Goal: Information Seeking & Learning: Learn about a topic

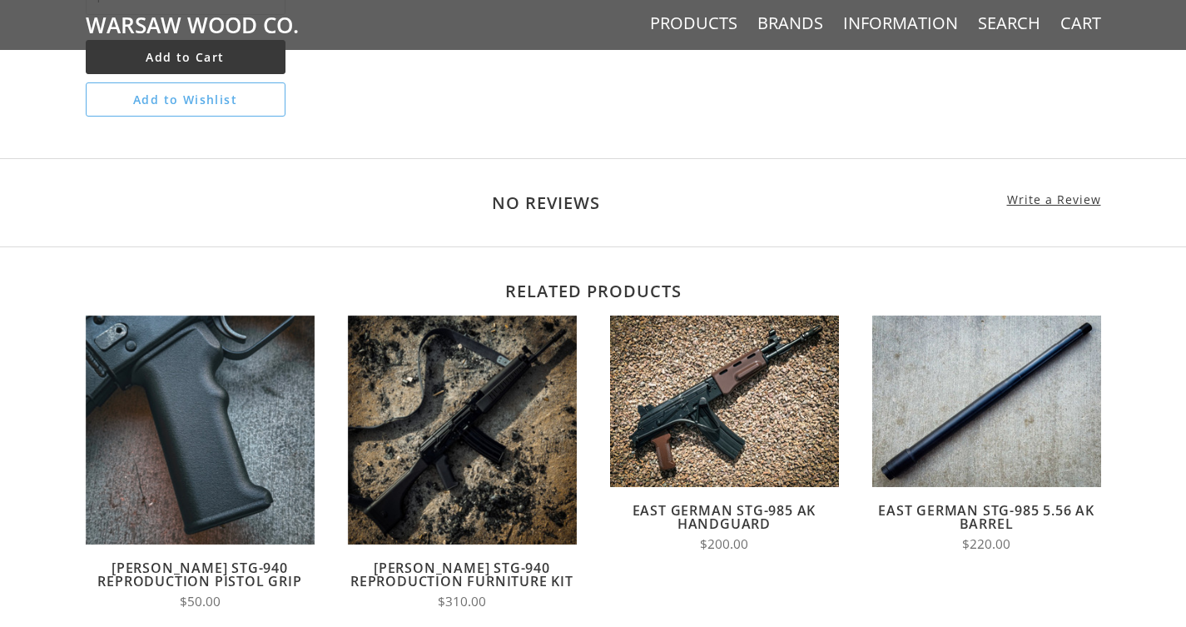
scroll to position [1007, 0]
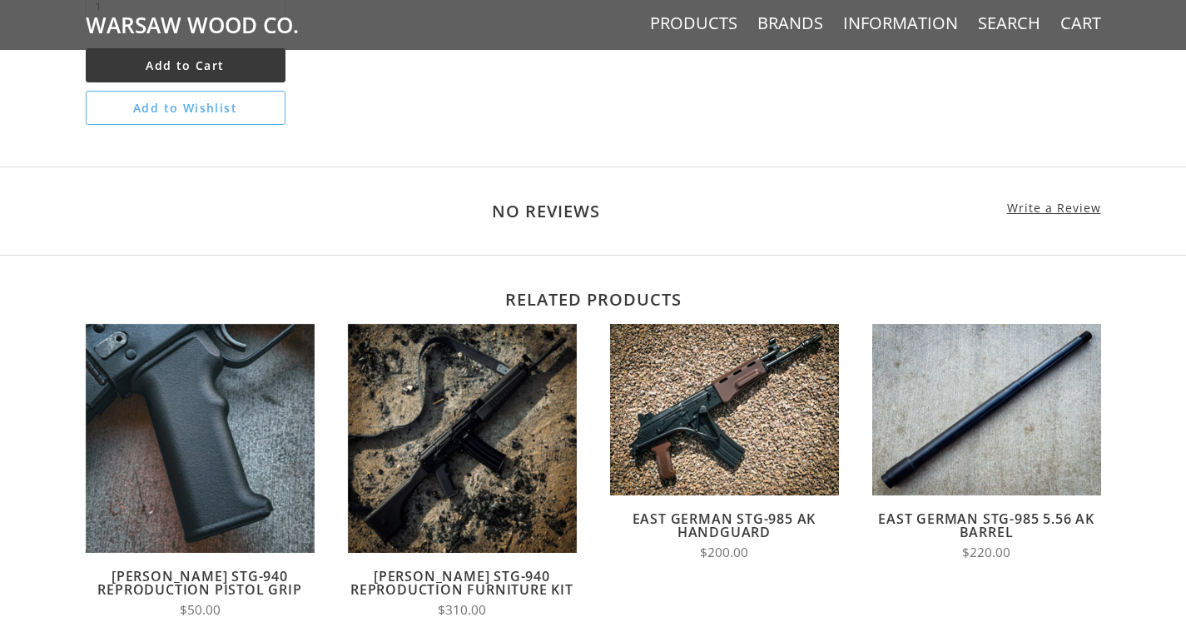
click at [940, 510] on link "East German STG-985 5.56 AK Barrel" at bounding box center [986, 526] width 216 height 32
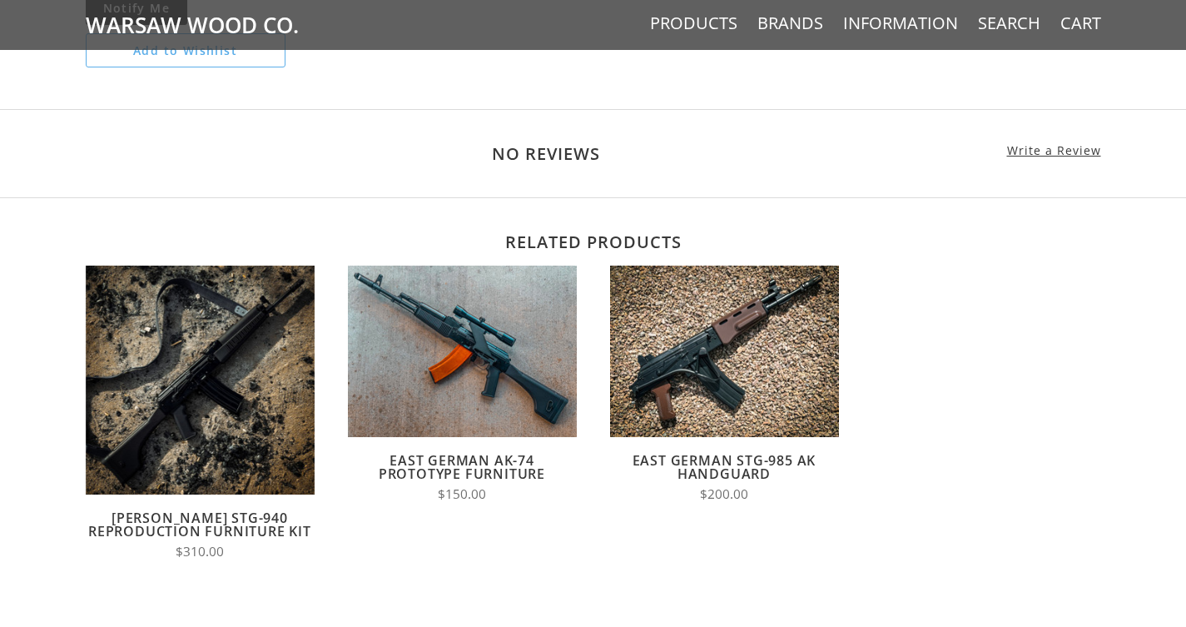
scroll to position [1121, 0]
click at [454, 481] on link "East German AK-74 Prototype Furniture" at bounding box center [462, 468] width 167 height 32
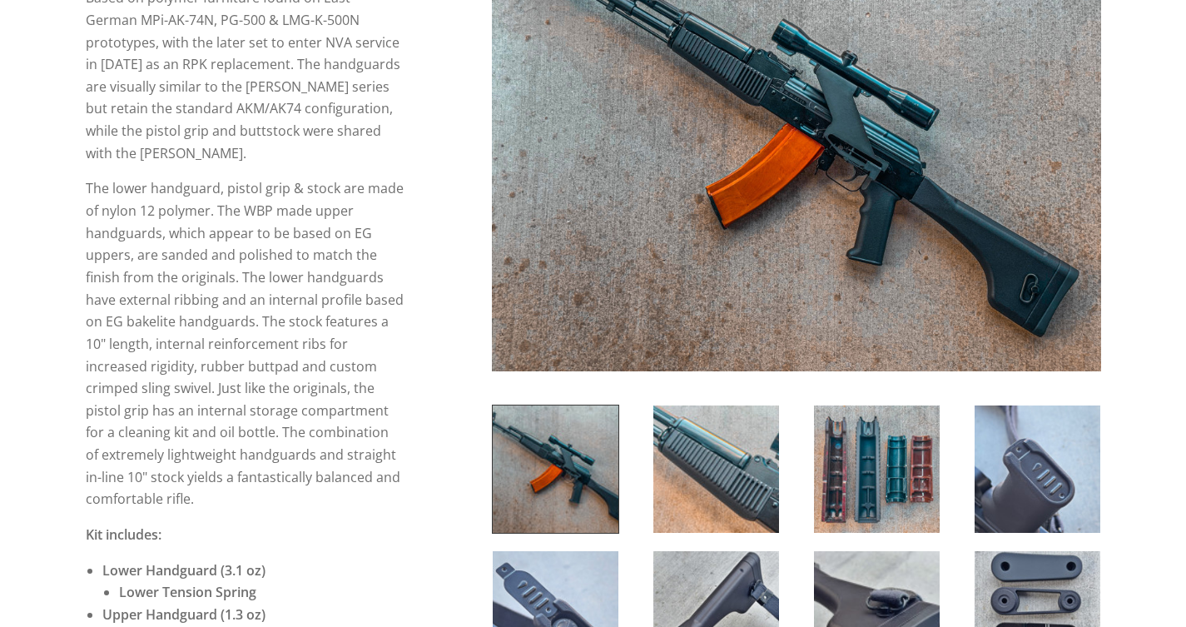
scroll to position [335, 0]
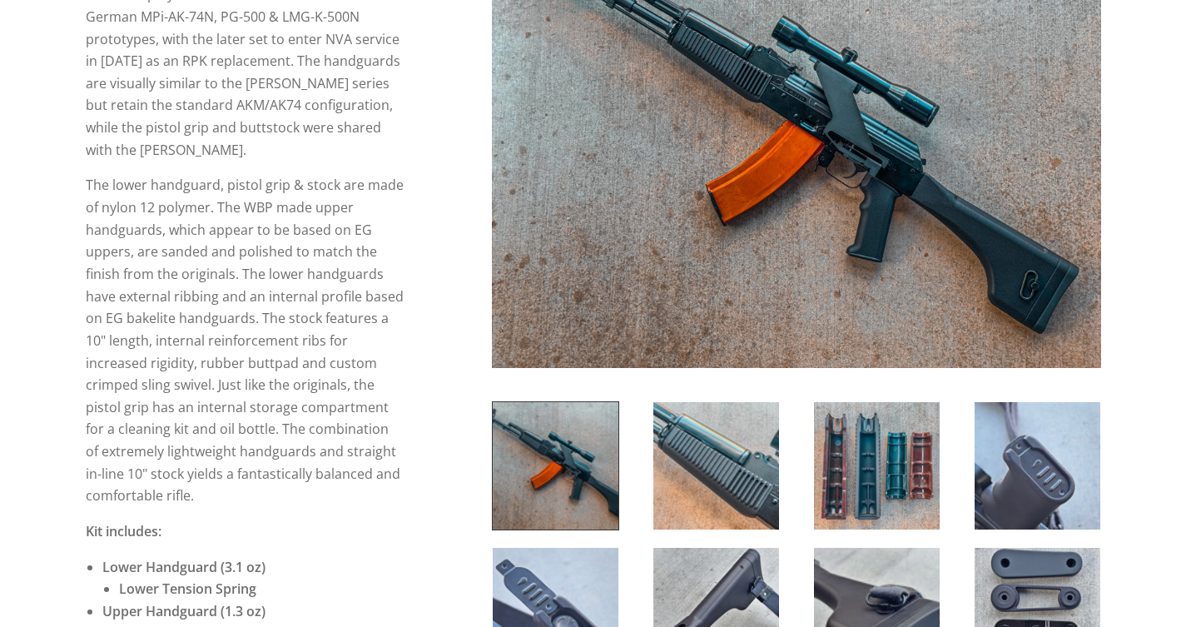
click at [705, 464] on img at bounding box center [717, 465] width 126 height 127
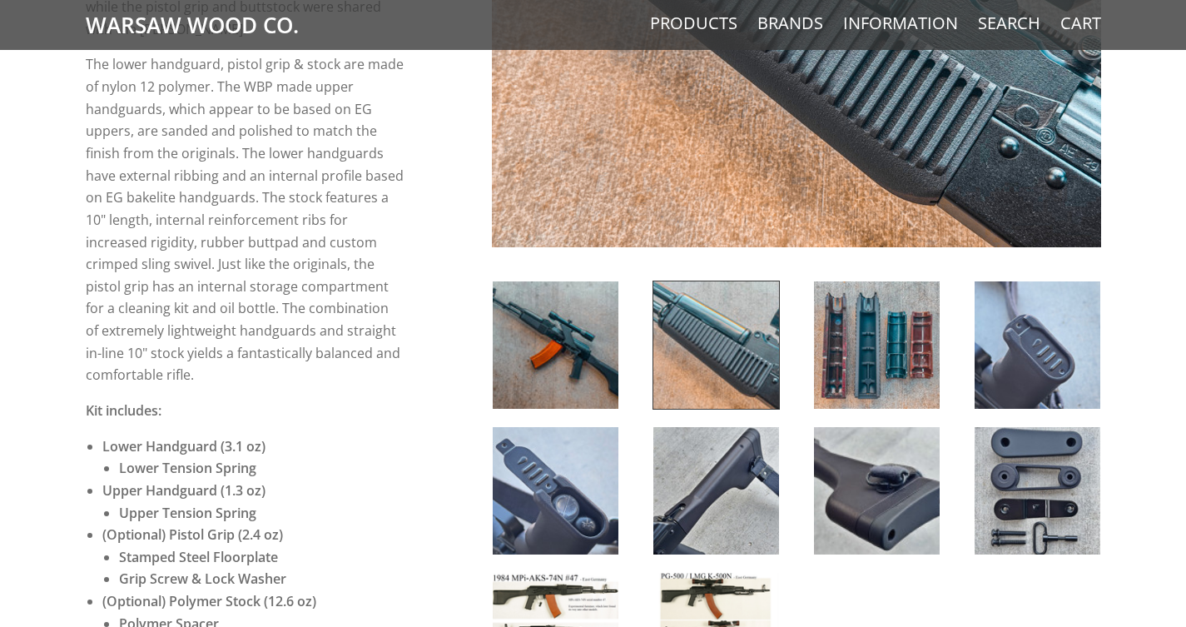
scroll to position [454, 0]
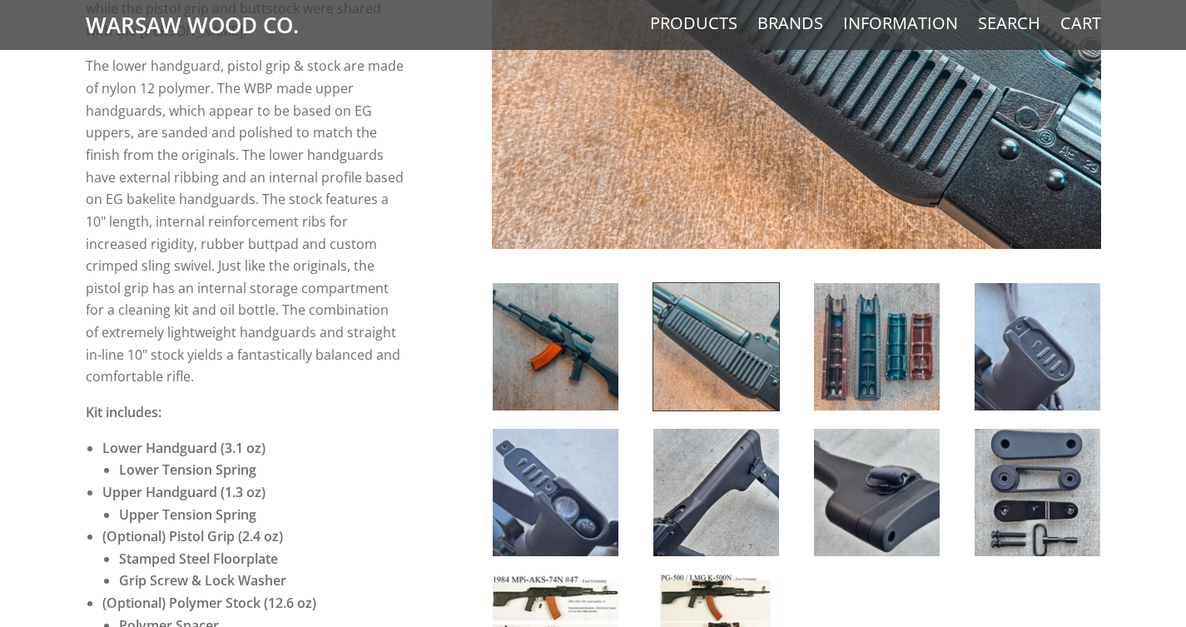
click at [1041, 486] on img at bounding box center [1038, 492] width 126 height 127
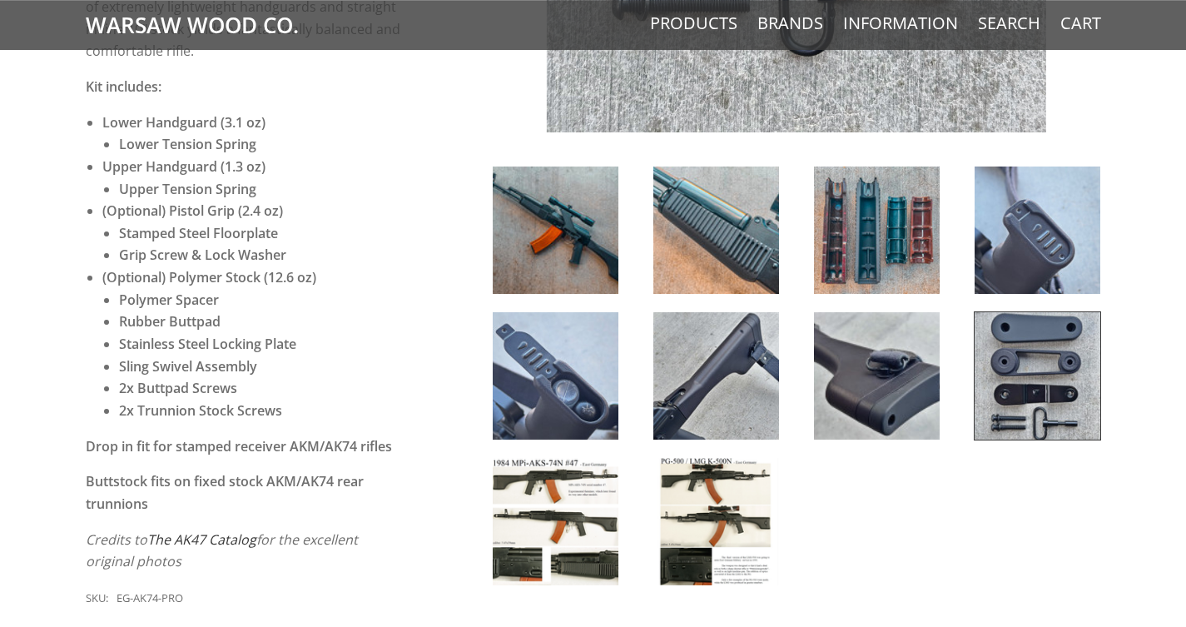
scroll to position [781, 0]
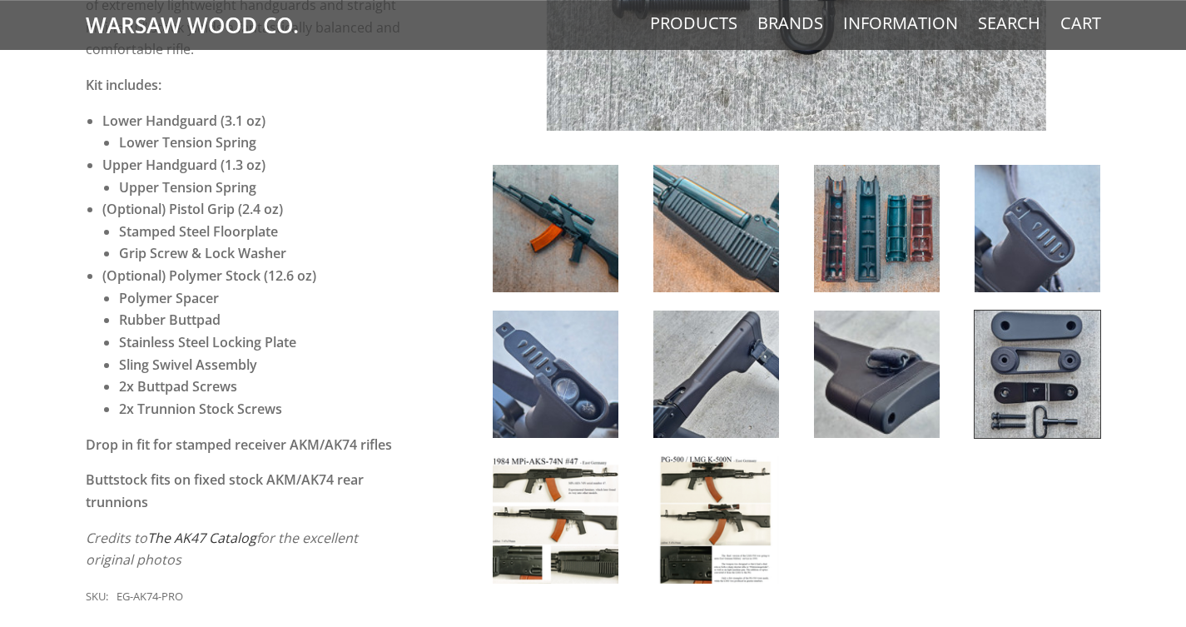
click at [555, 512] on img at bounding box center [556, 519] width 126 height 127
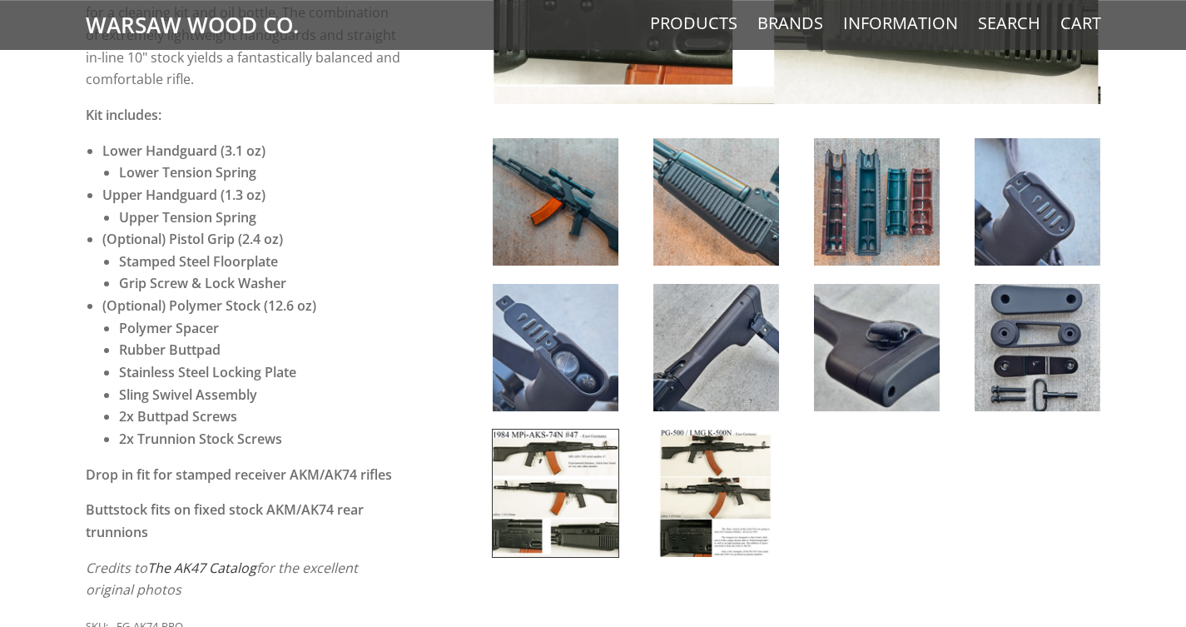
scroll to position [753, 0]
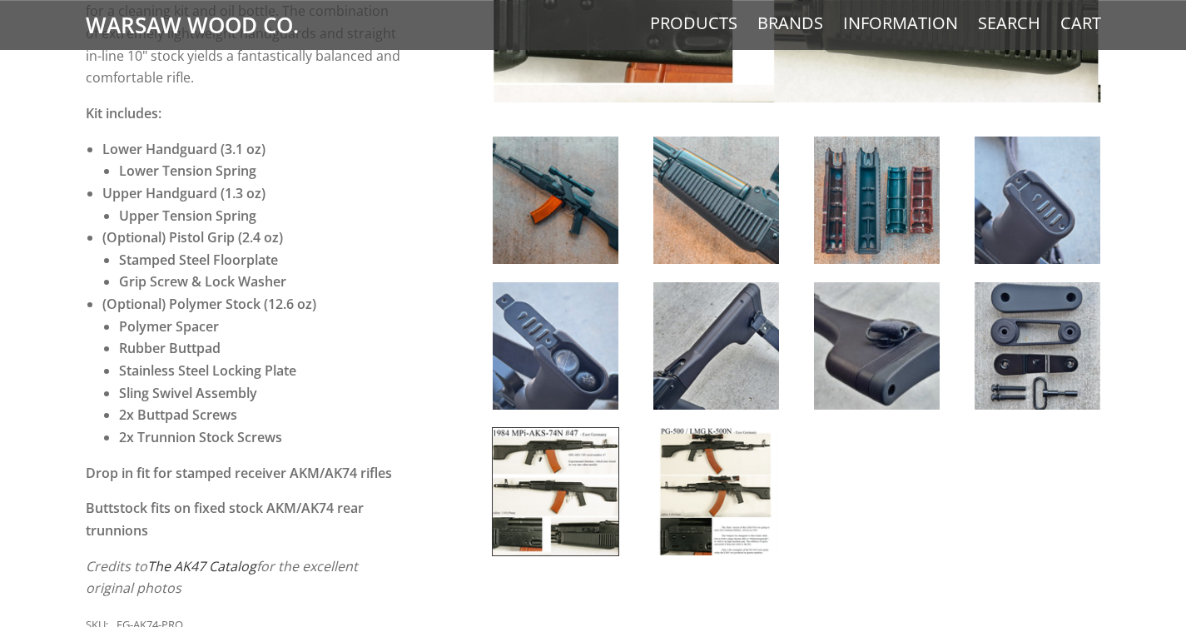
click at [725, 518] on img at bounding box center [717, 491] width 126 height 127
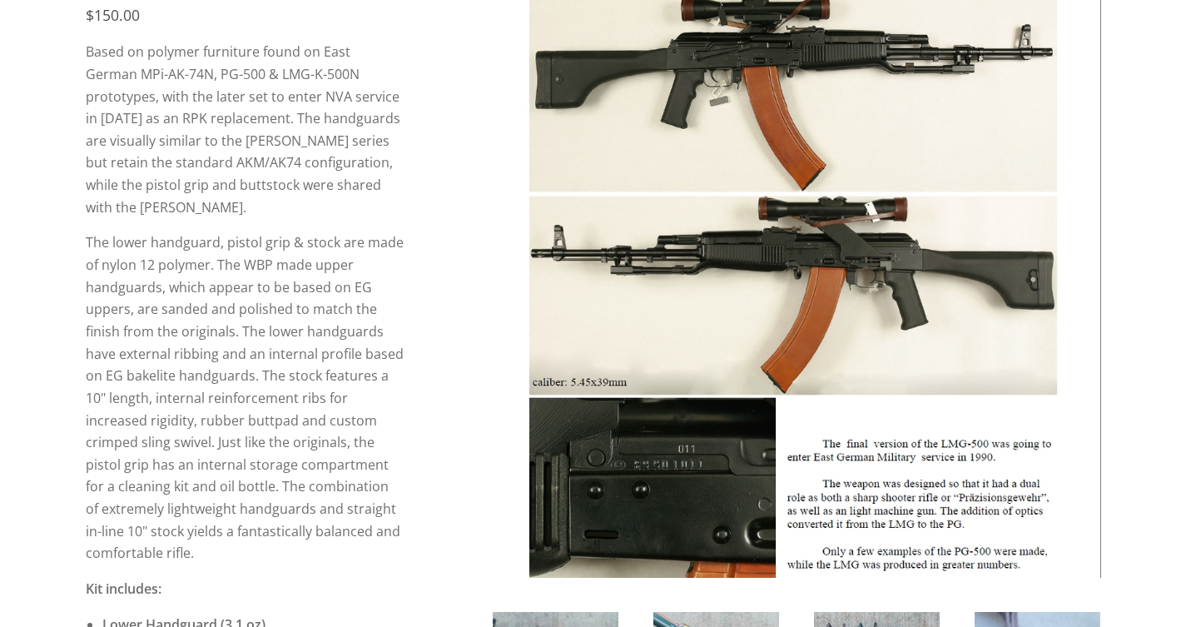
scroll to position [0, 0]
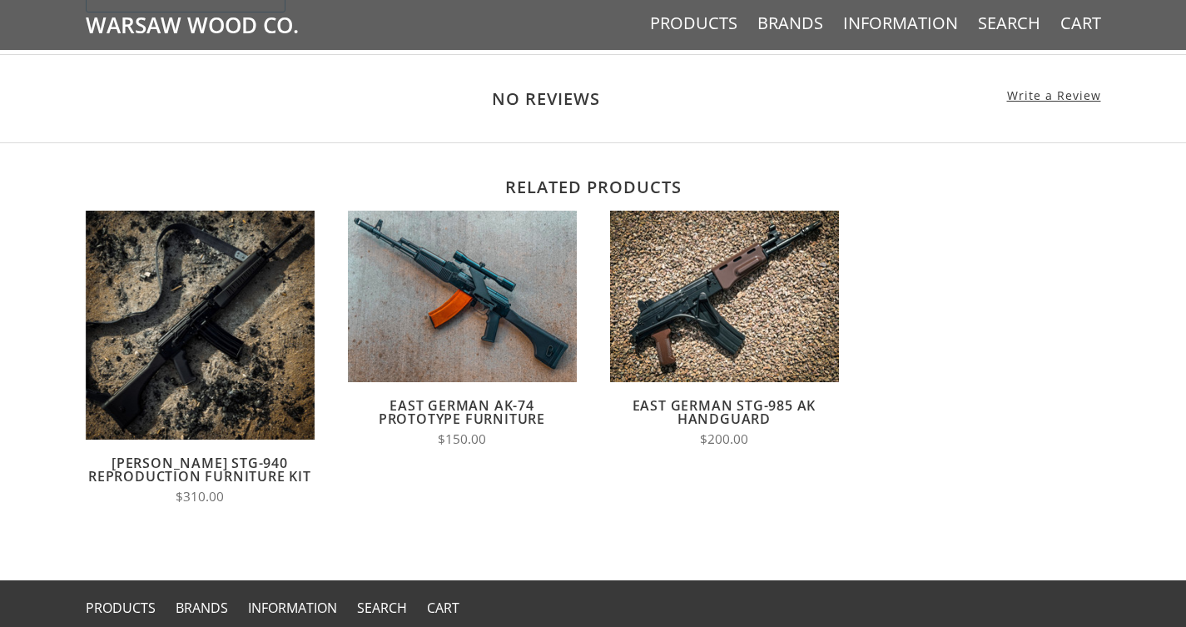
scroll to position [1173, 0]
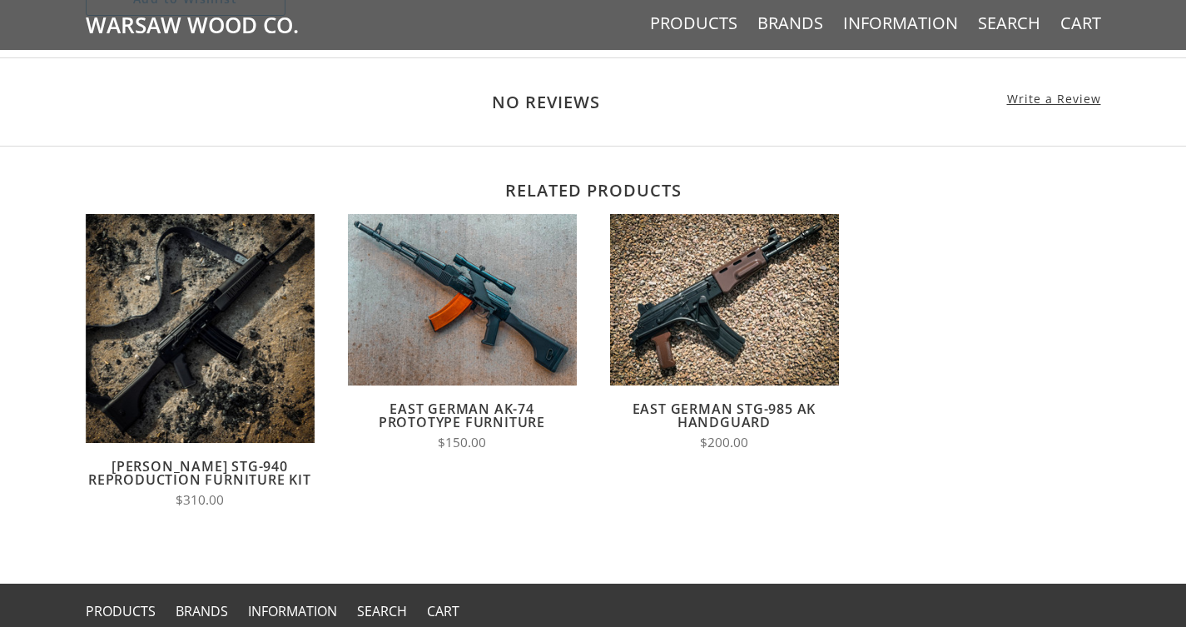
click at [176, 487] on link "[PERSON_NAME] STG-940 Reproduction Furniture Kit" at bounding box center [199, 473] width 223 height 32
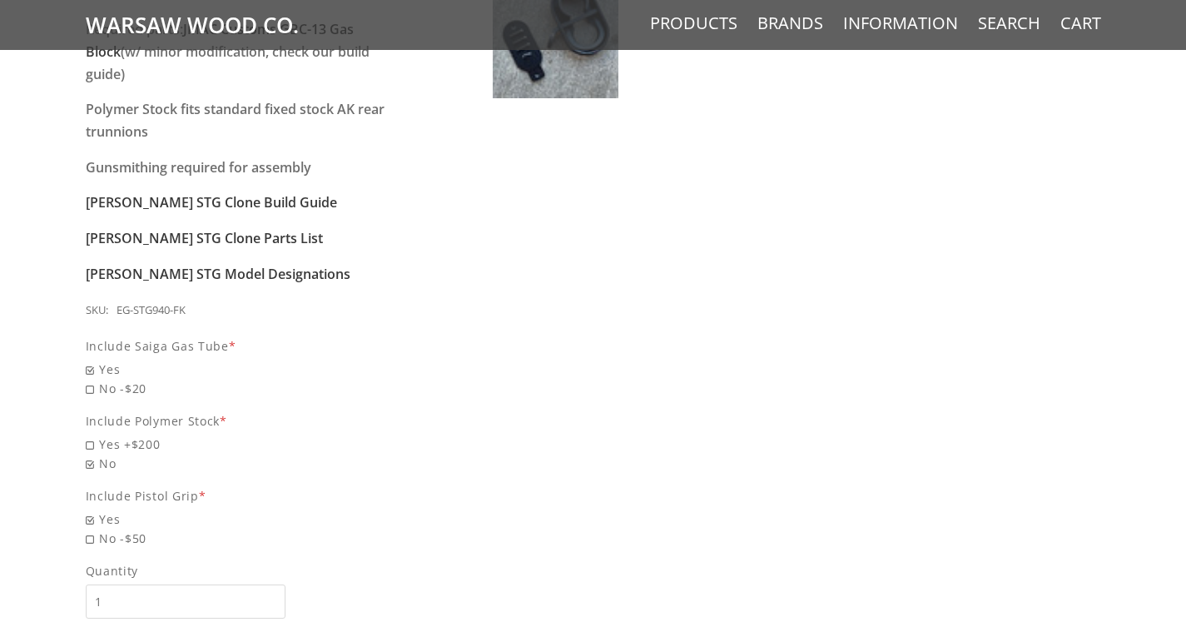
scroll to position [1360, 0]
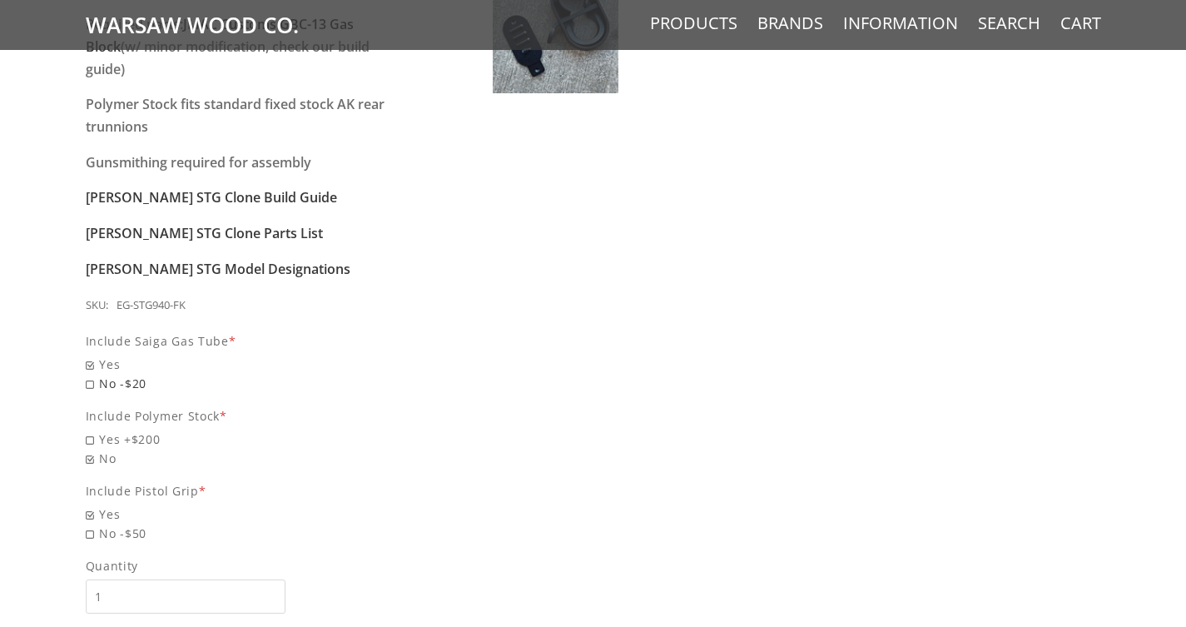
click at [90, 374] on span "No -$20" at bounding box center [245, 383] width 319 height 19
click at [90, 374] on input "No -$20" at bounding box center [202, 374] width 233 height 1
radio input "true"
click at [89, 430] on span "Yes +$200" at bounding box center [245, 439] width 319 height 19
click at [89, 430] on input "Yes +$200" at bounding box center [202, 430] width 233 height 1
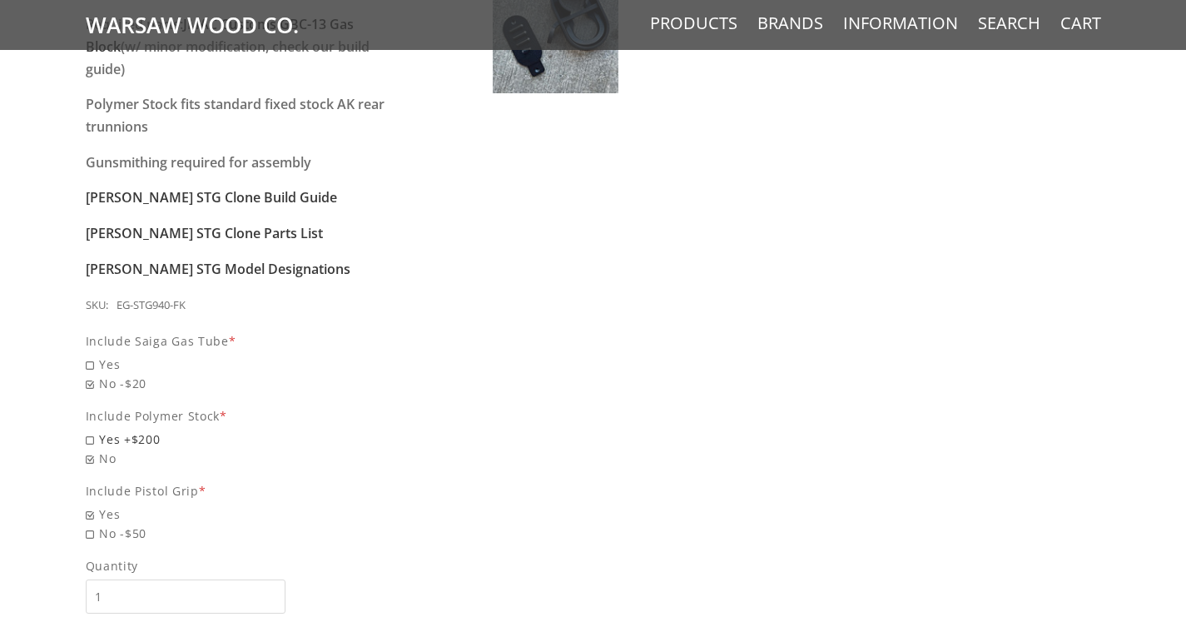
radio input "true"
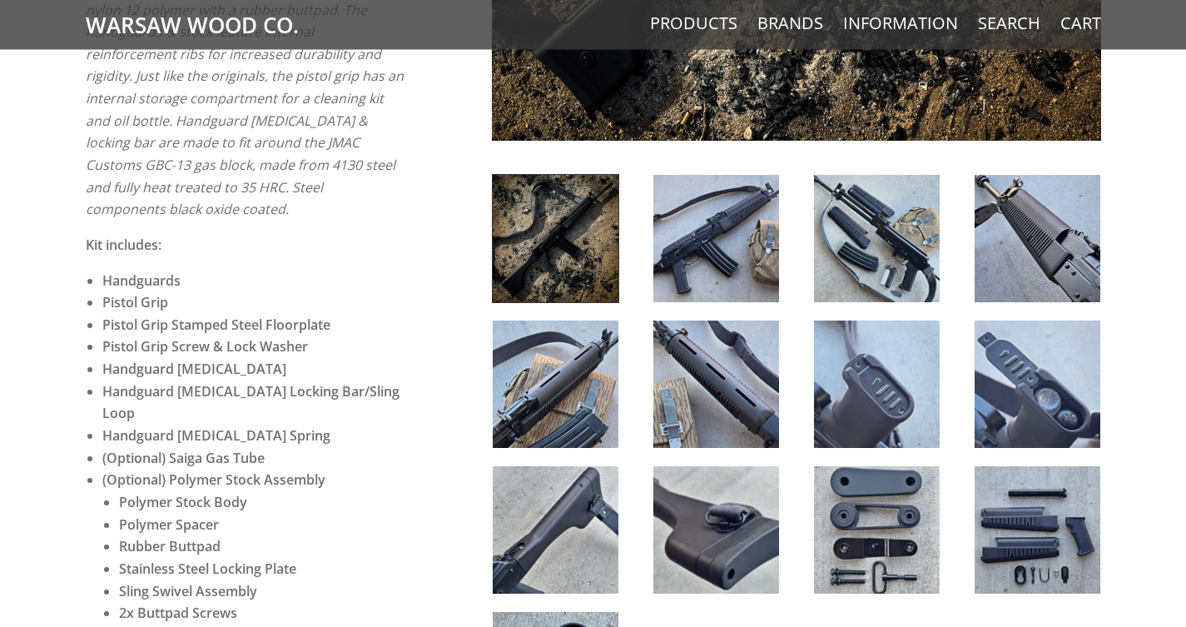
scroll to position [716, 0]
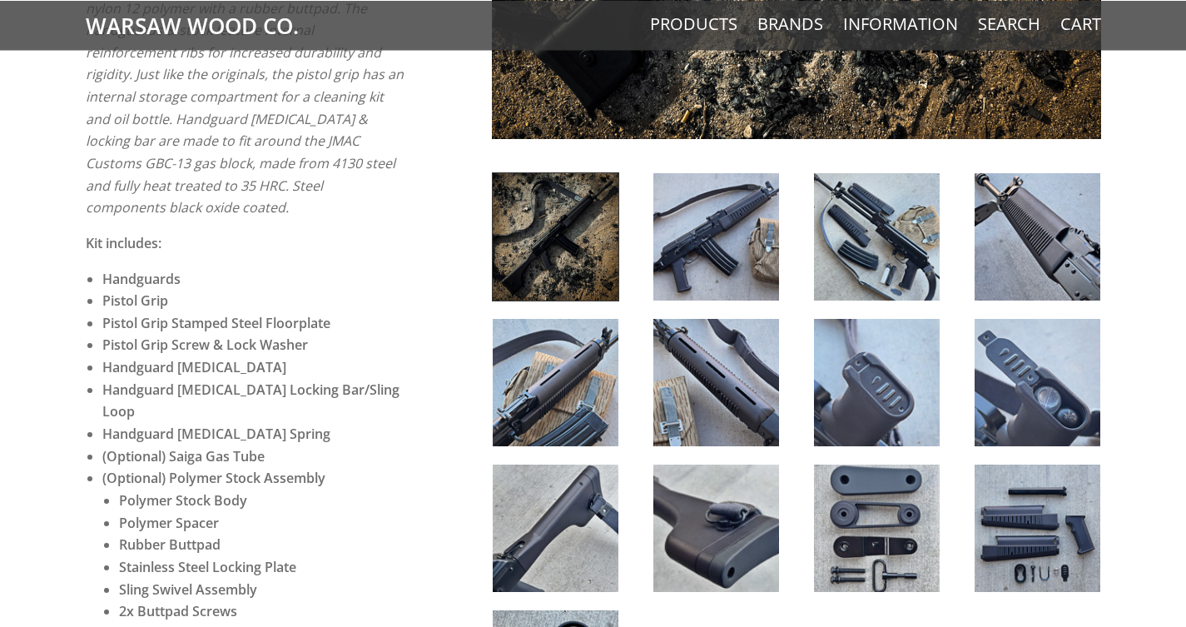
click at [1046, 543] on img at bounding box center [1038, 528] width 126 height 127
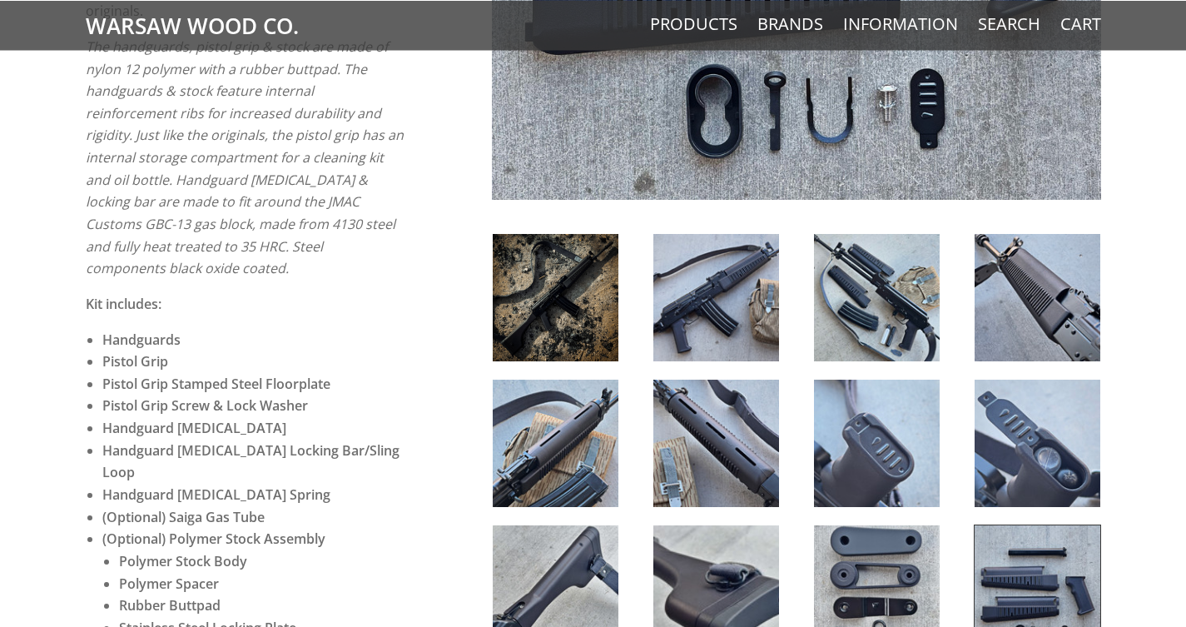
scroll to position [656, 0]
click at [1041, 458] on img at bounding box center [1038, 442] width 126 height 127
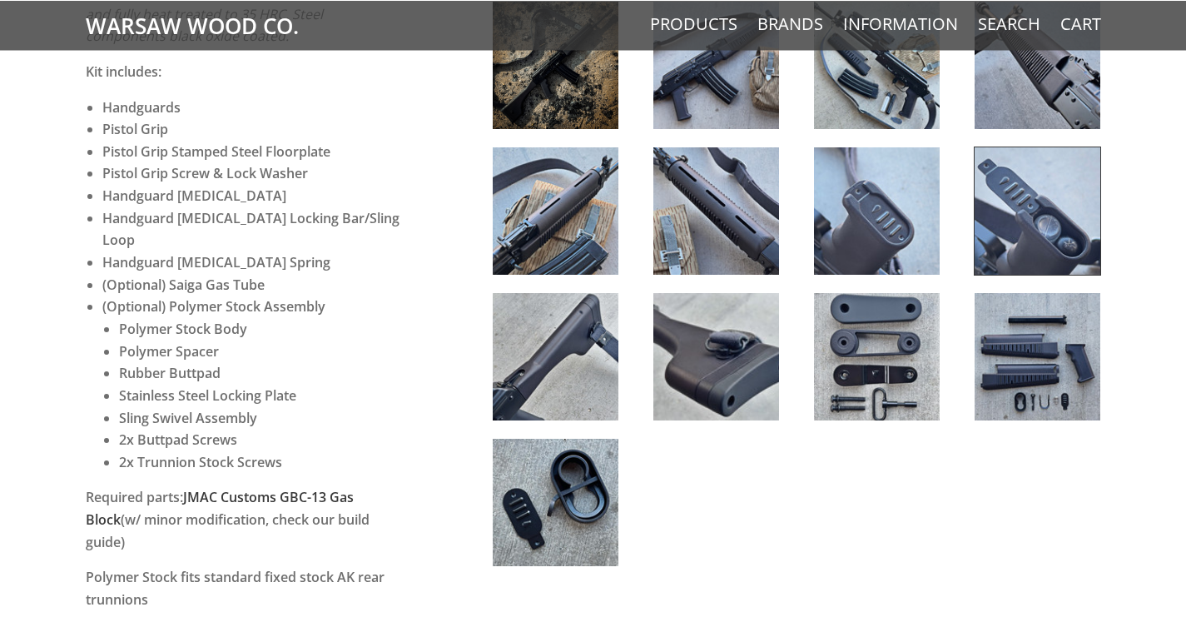
scroll to position [892, 0]
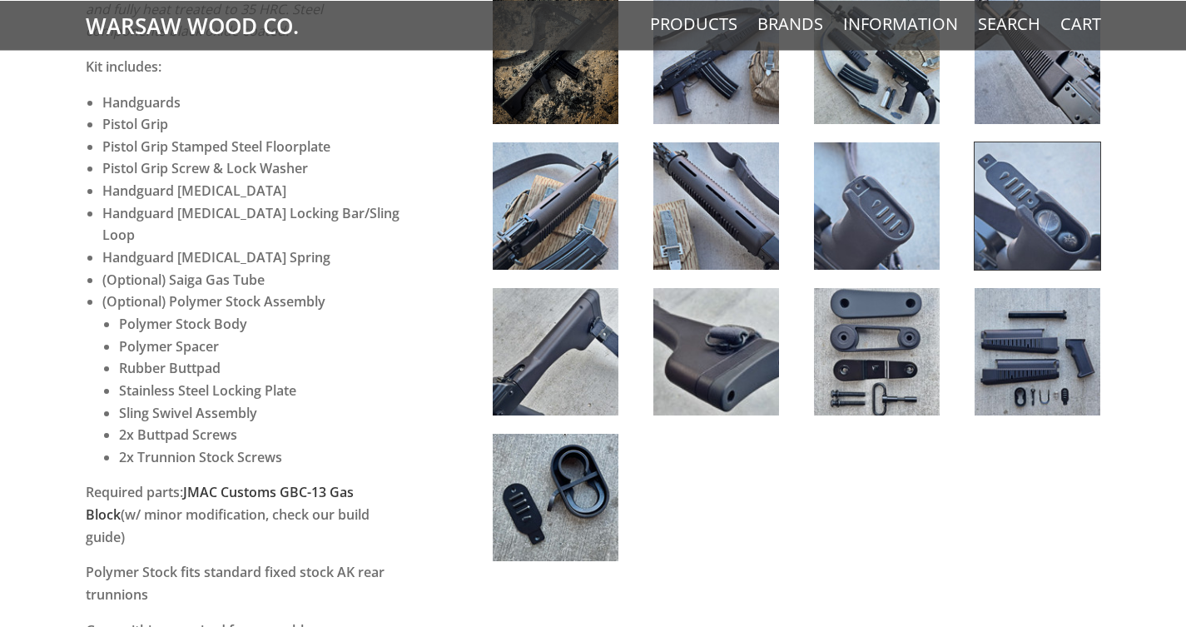
click at [556, 335] on img at bounding box center [556, 351] width 126 height 127
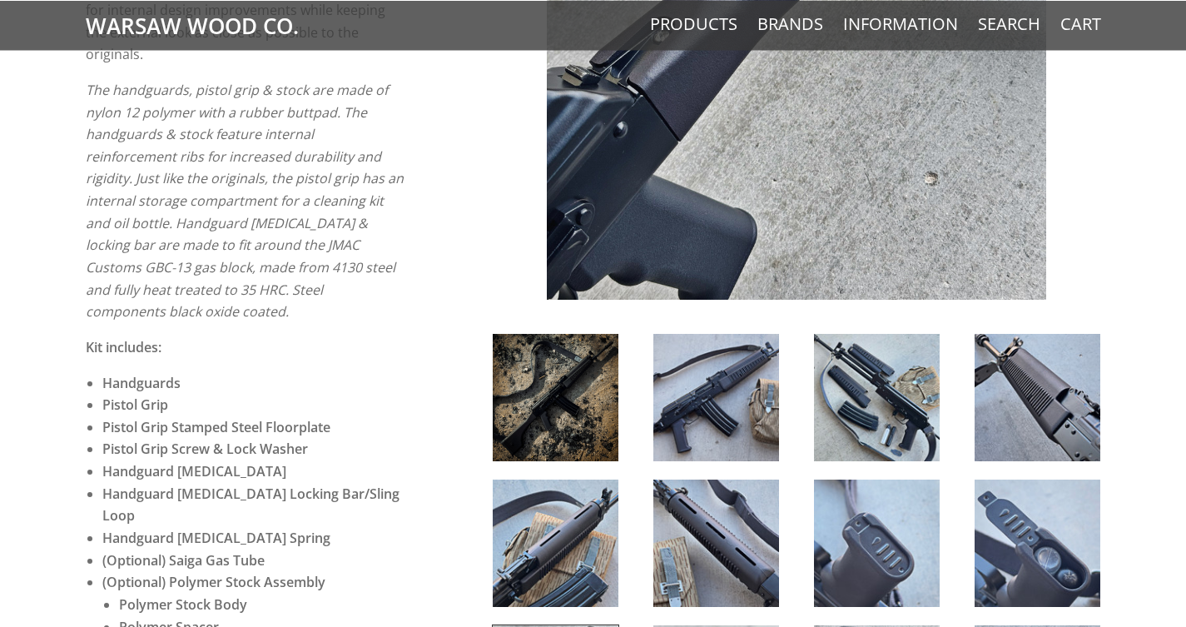
scroll to position [617, 0]
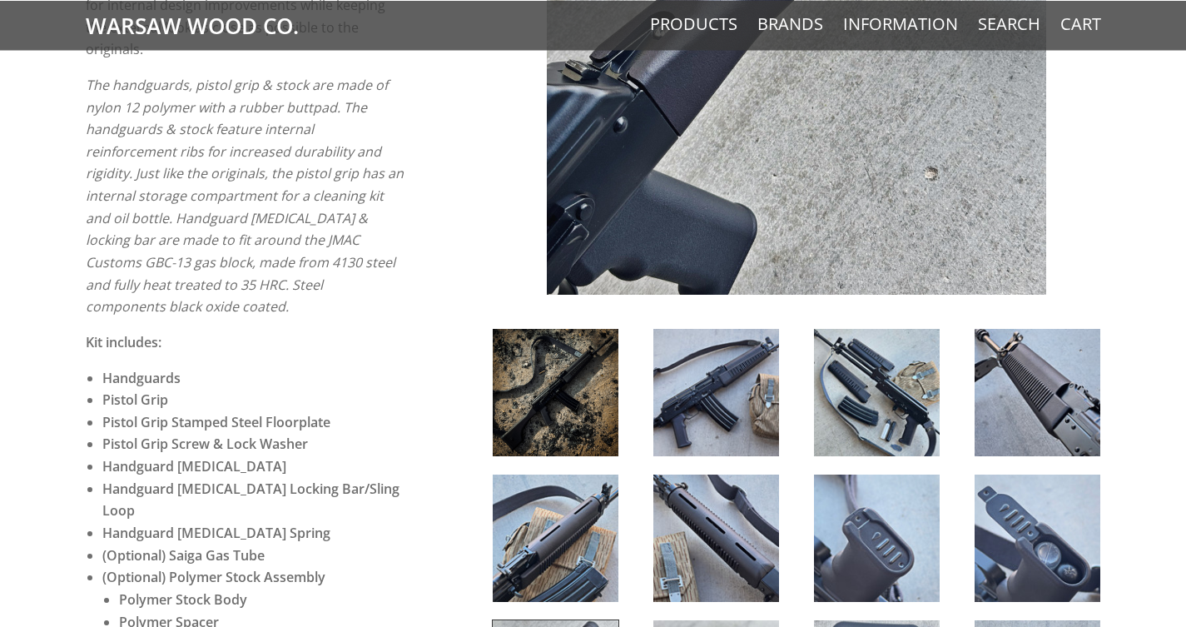
click at [896, 419] on img at bounding box center [877, 392] width 126 height 127
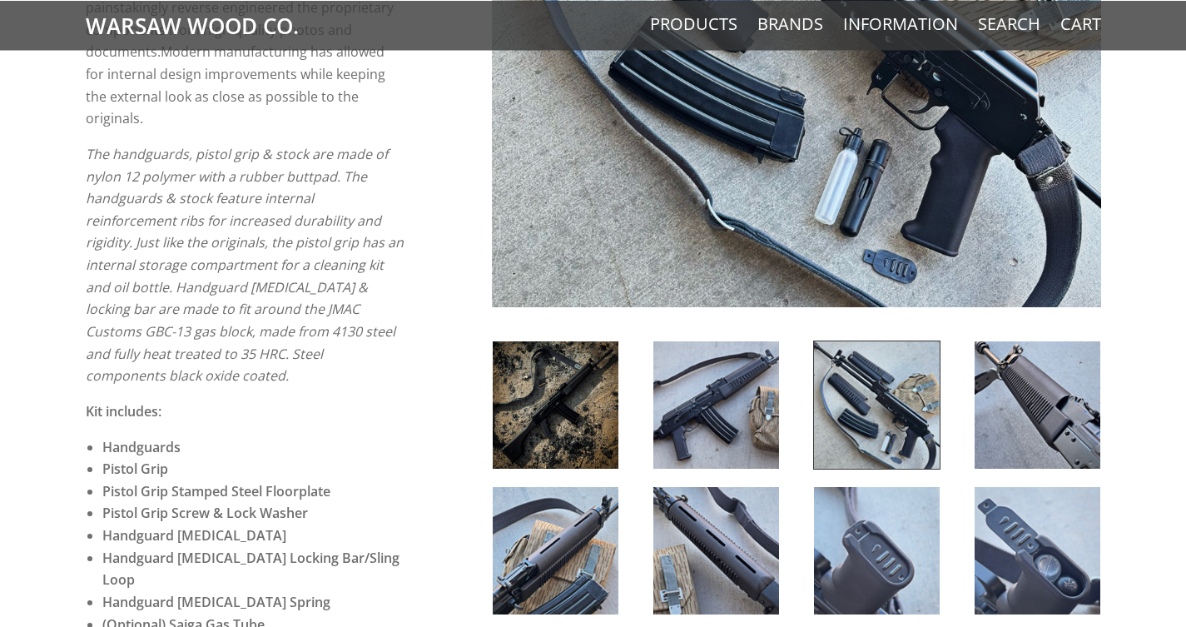
scroll to position [549, 0]
click at [1038, 395] on img at bounding box center [1038, 404] width 126 height 127
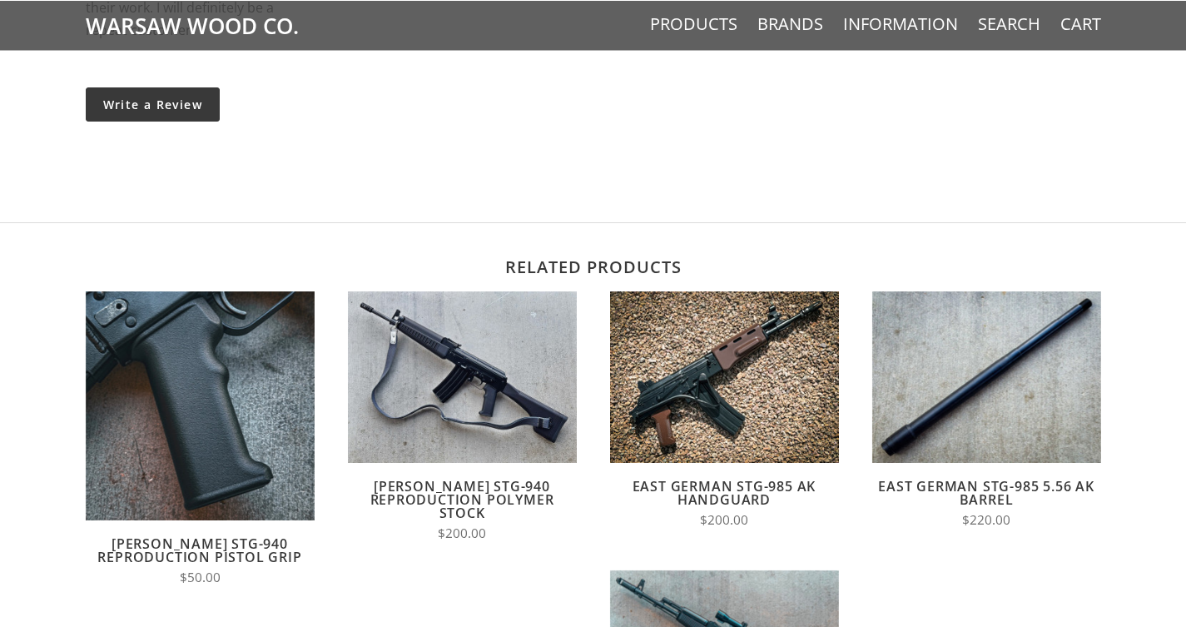
scroll to position [2458, 0]
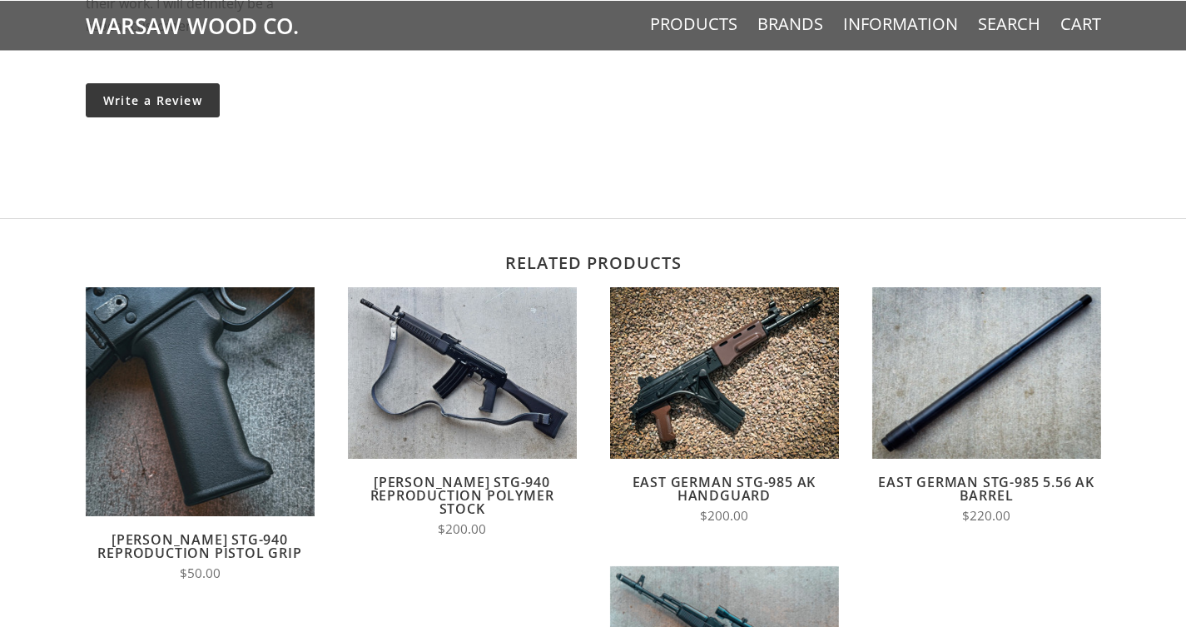
click at [461, 473] on link "Wieger STG-940 Reproduction Polymer Stock" at bounding box center [462, 495] width 184 height 45
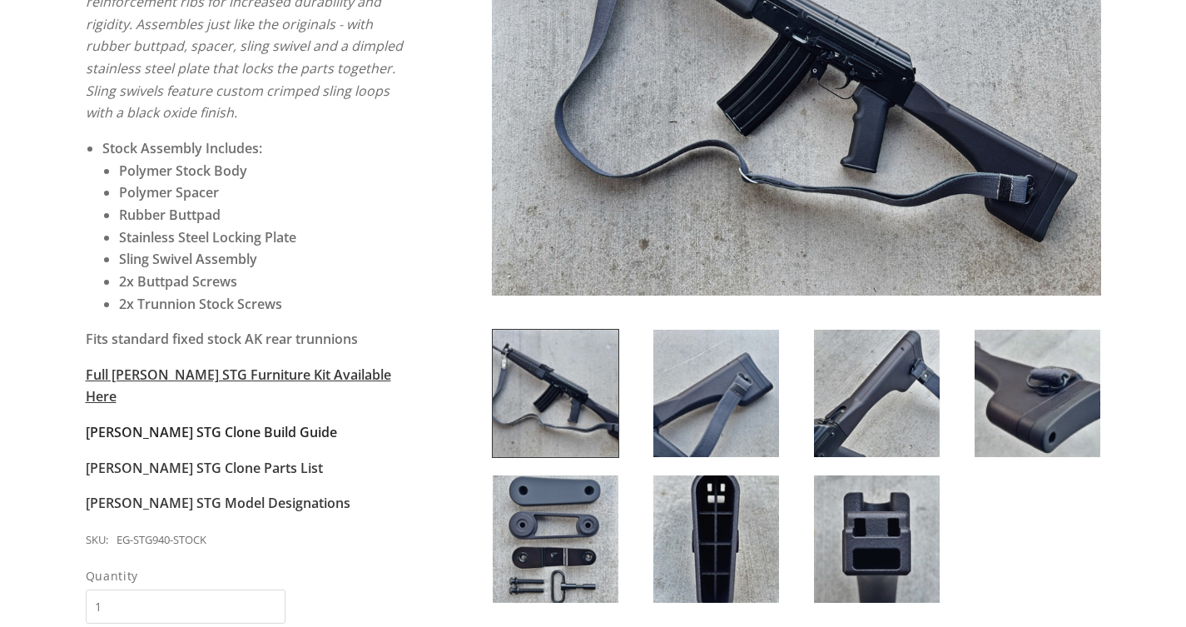
scroll to position [412, 0]
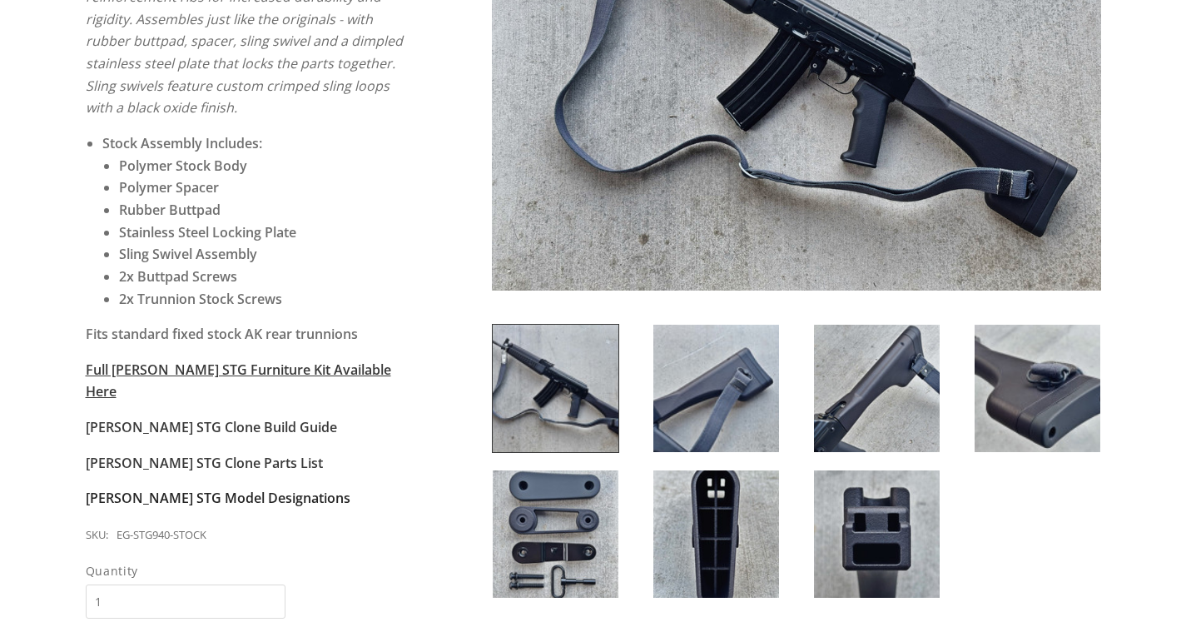
click at [181, 489] on strong "[PERSON_NAME] STG Model Designations" at bounding box center [218, 498] width 265 height 18
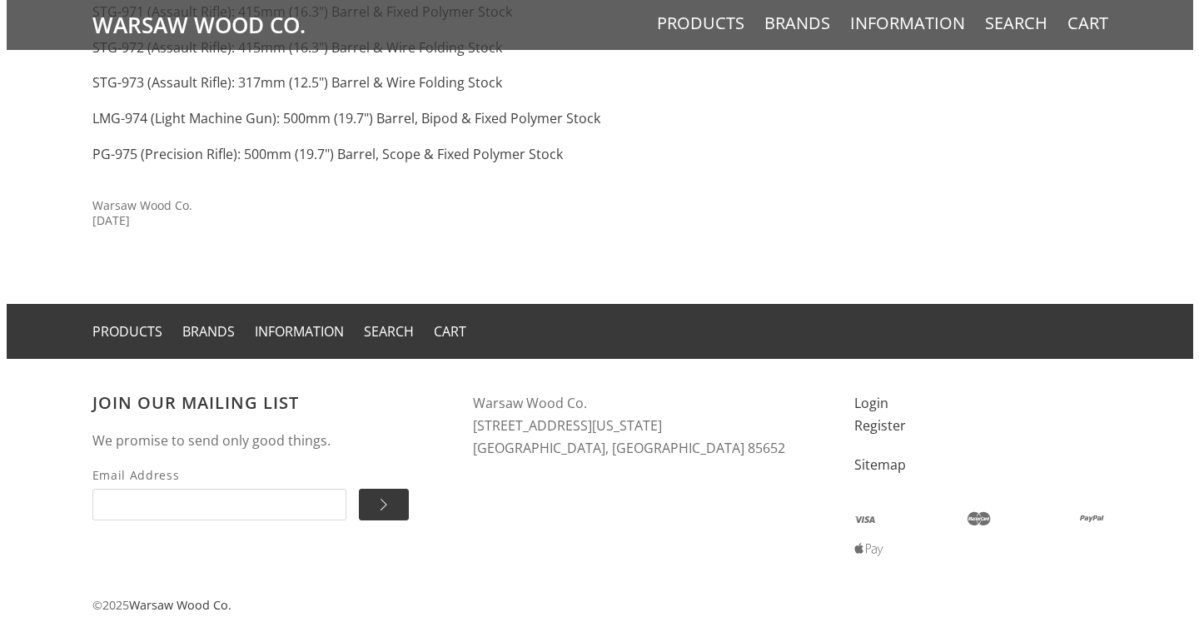
scroll to position [895, 0]
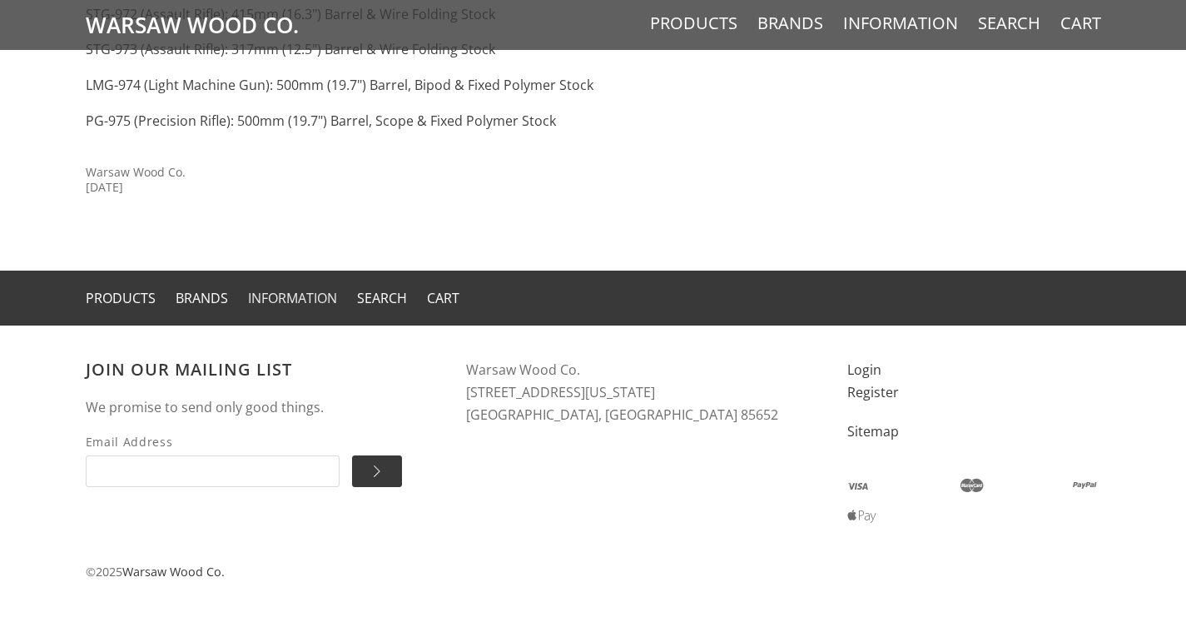
click at [294, 297] on link "Information" at bounding box center [292, 298] width 89 height 18
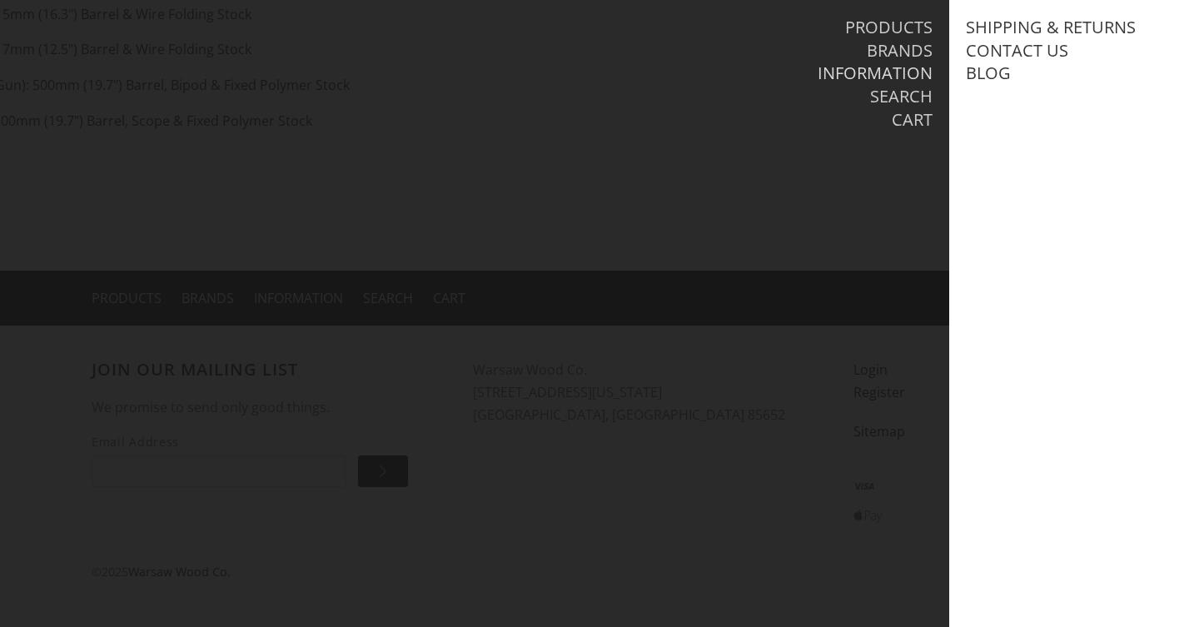
click at [862, 74] on link "Information" at bounding box center [875, 73] width 115 height 22
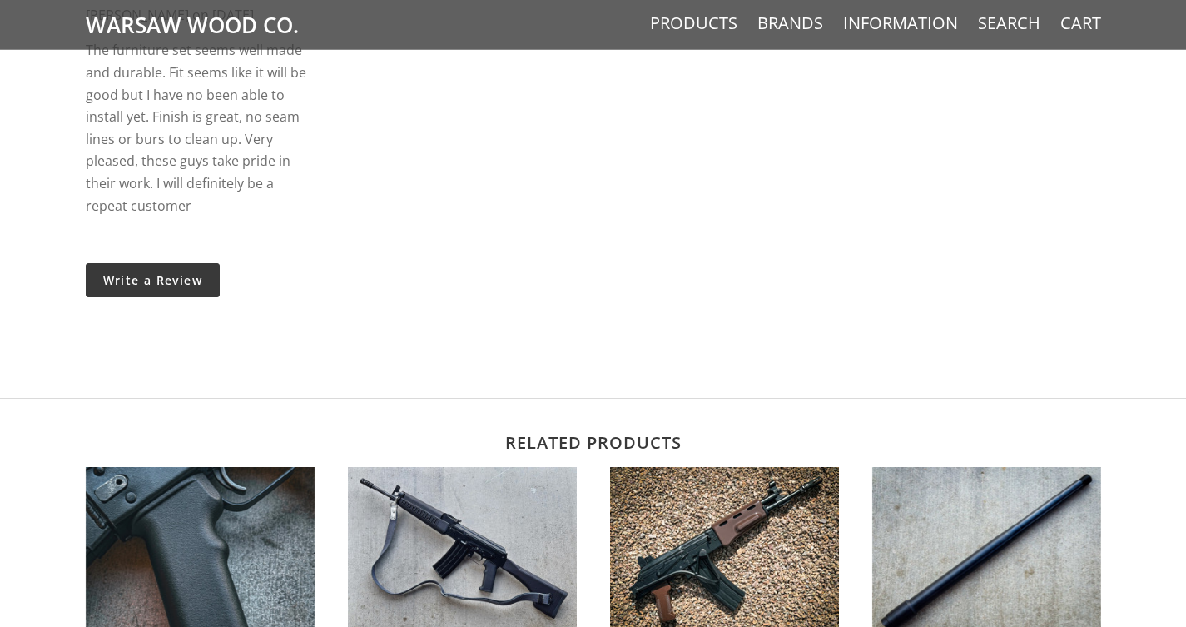
scroll to position [2329, 0]
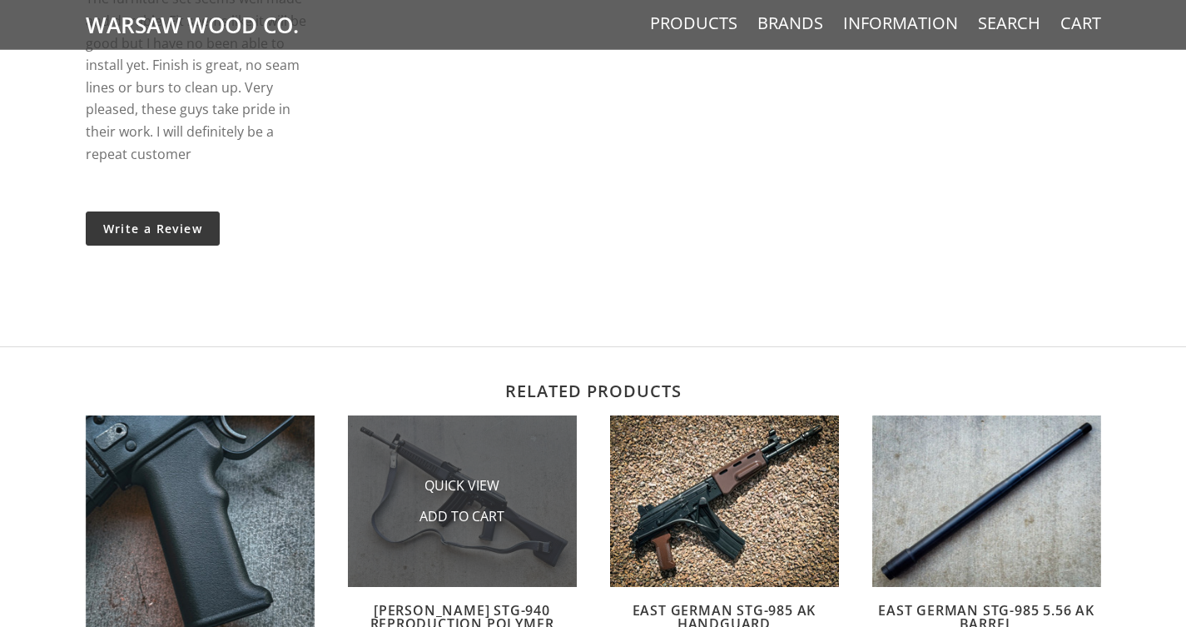
click at [543, 481] on img at bounding box center [462, 501] width 229 height 172
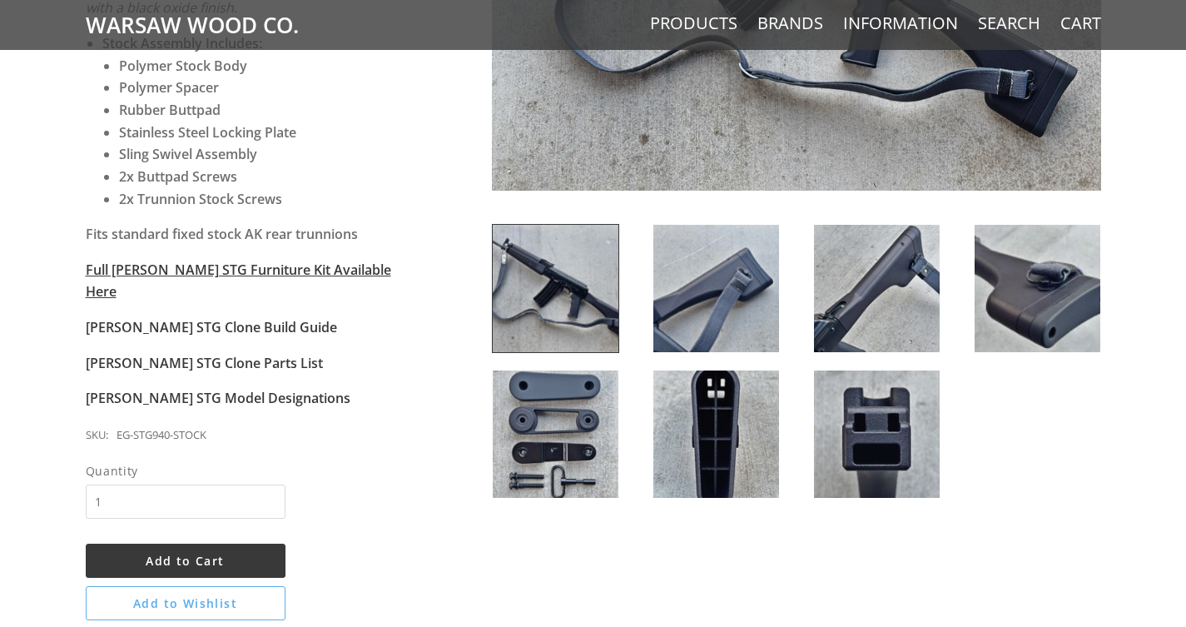
scroll to position [516, 0]
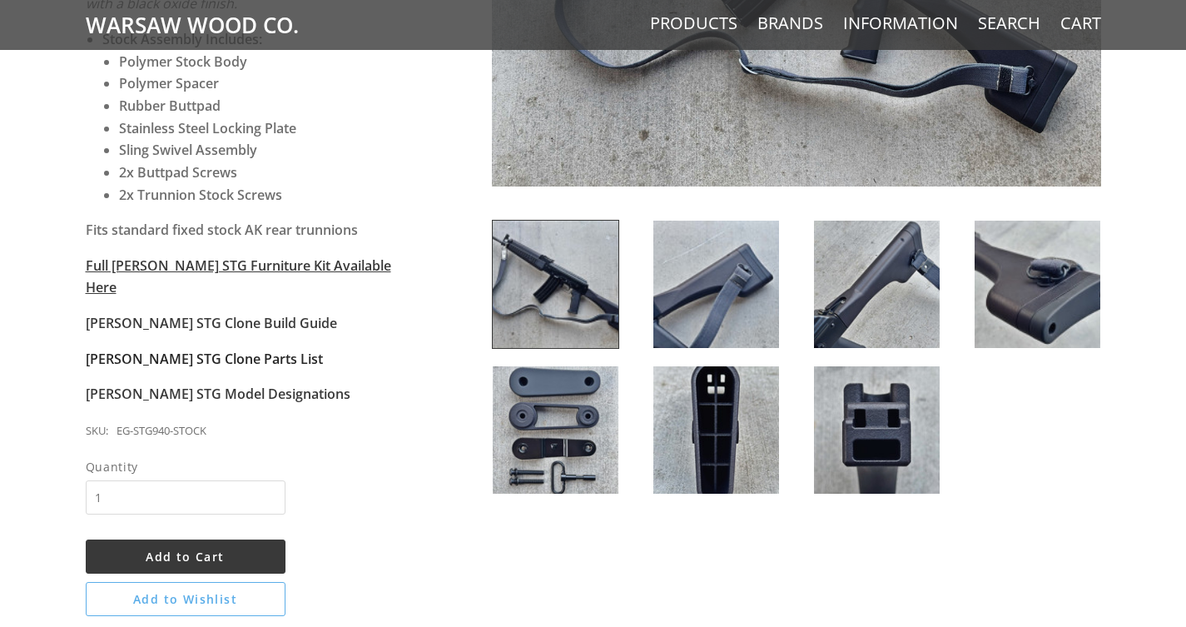
click at [177, 350] on strong "[PERSON_NAME] STG Clone Parts List" at bounding box center [204, 359] width 237 height 18
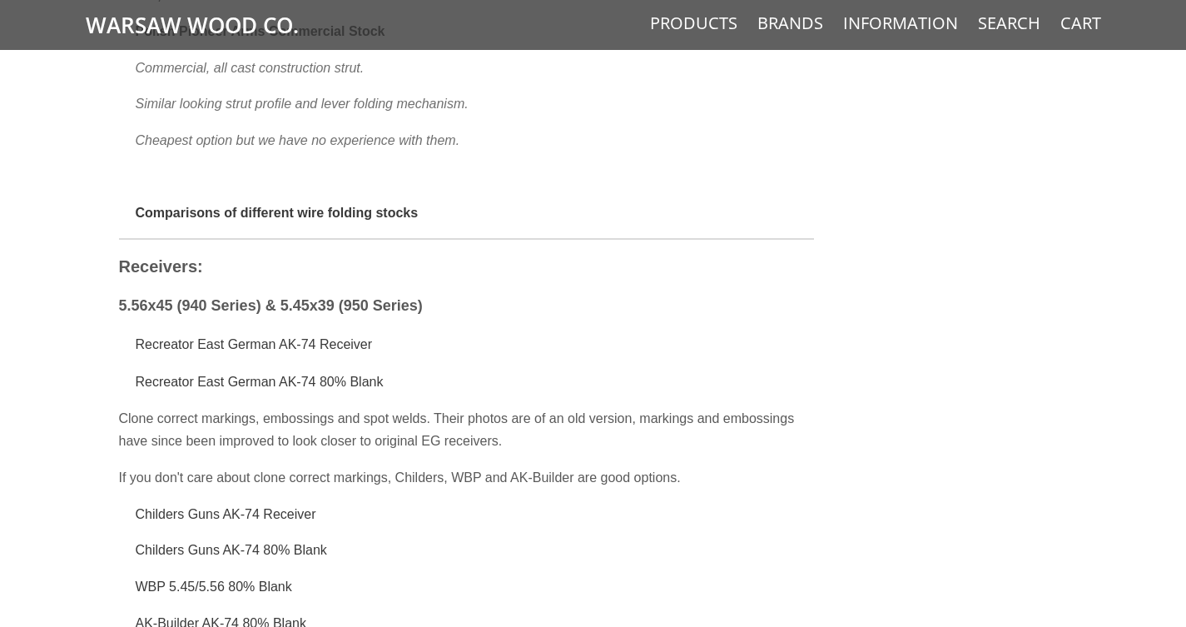
scroll to position [3776, 0]
